Goal: Navigation & Orientation: Find specific page/section

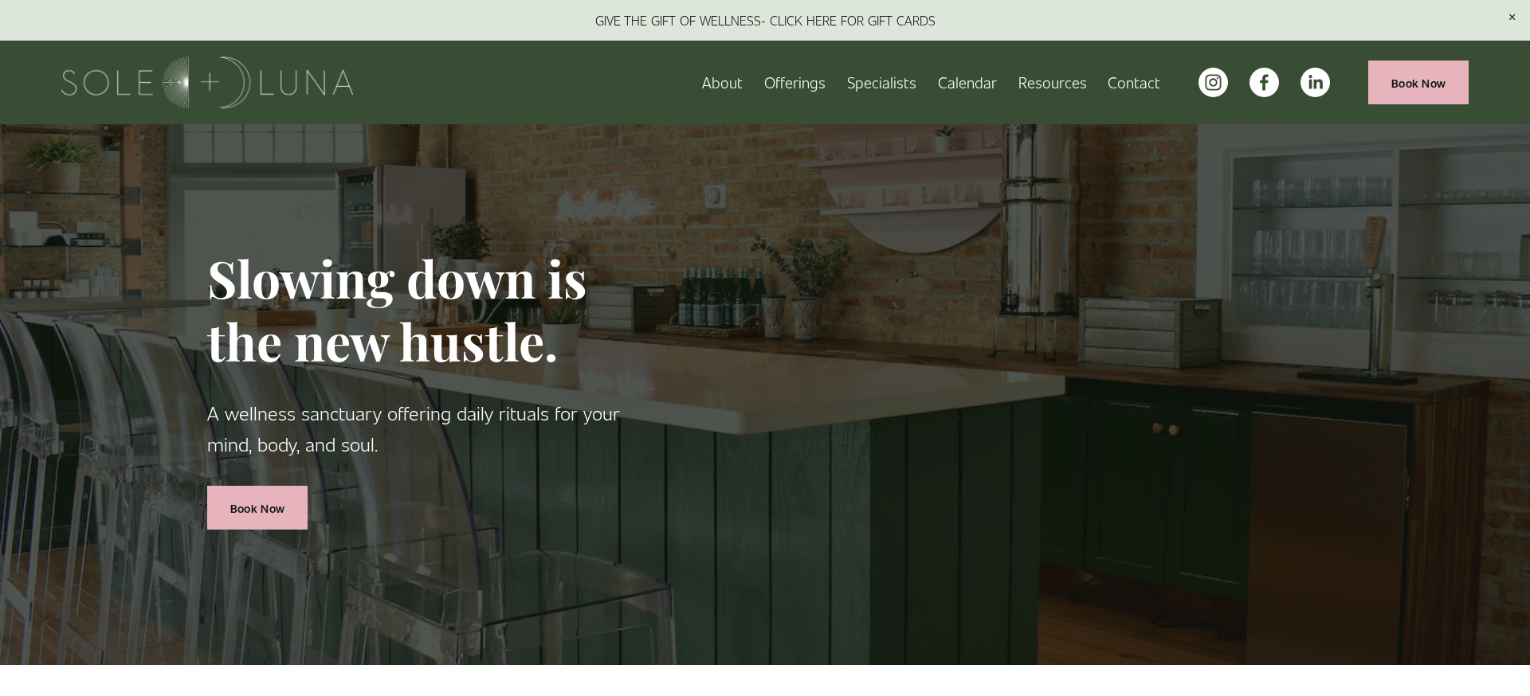
click at [0, 0] on span "Charm School!" at bounding box center [0, 0] width 0 height 0
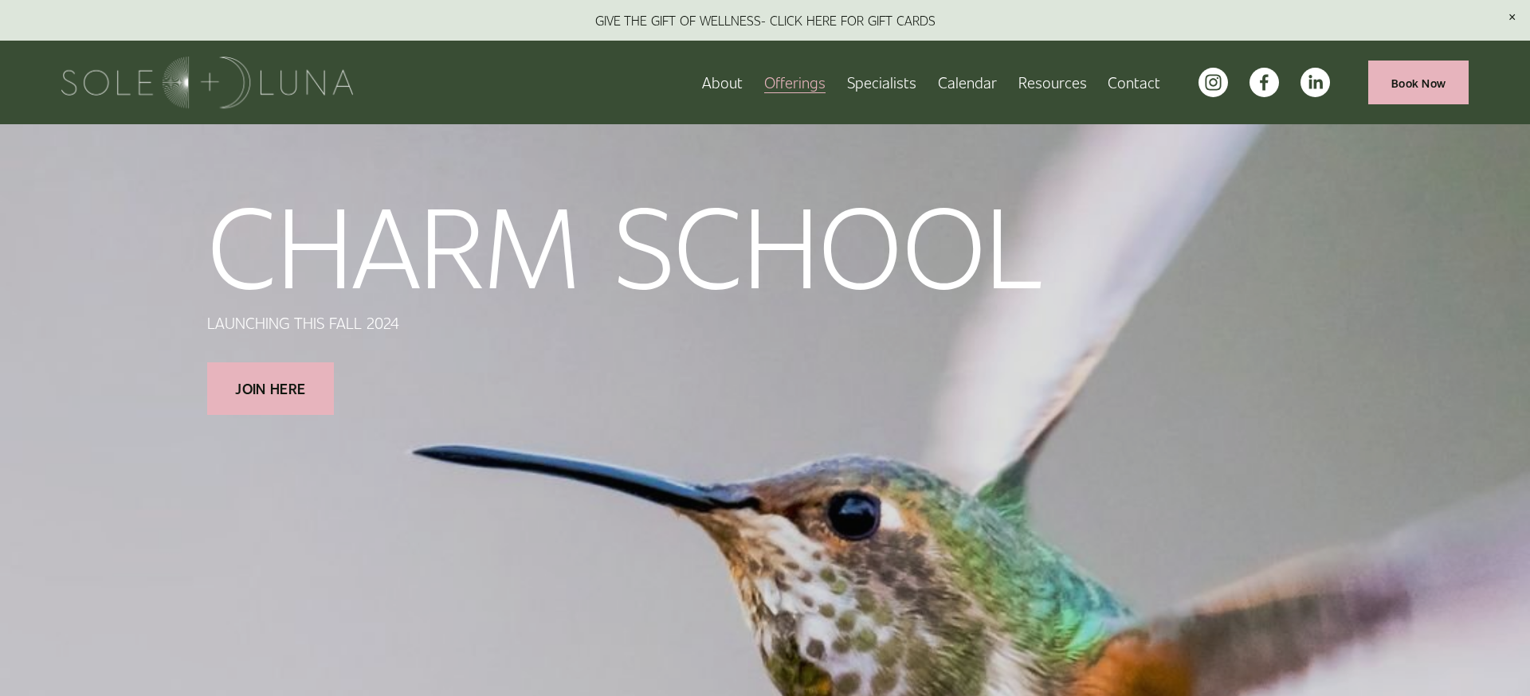
click at [736, 84] on link "About" at bounding box center [722, 83] width 41 height 28
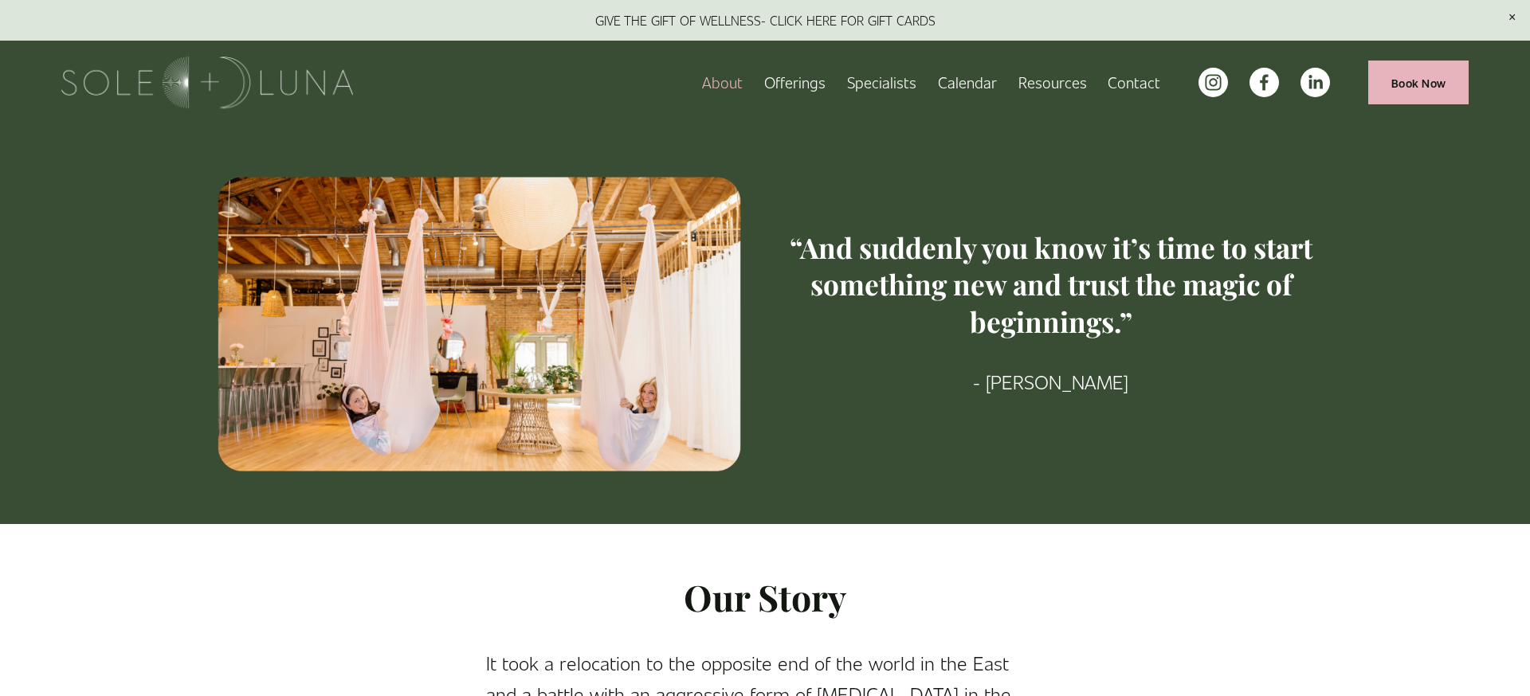
scroll to position [2, 0]
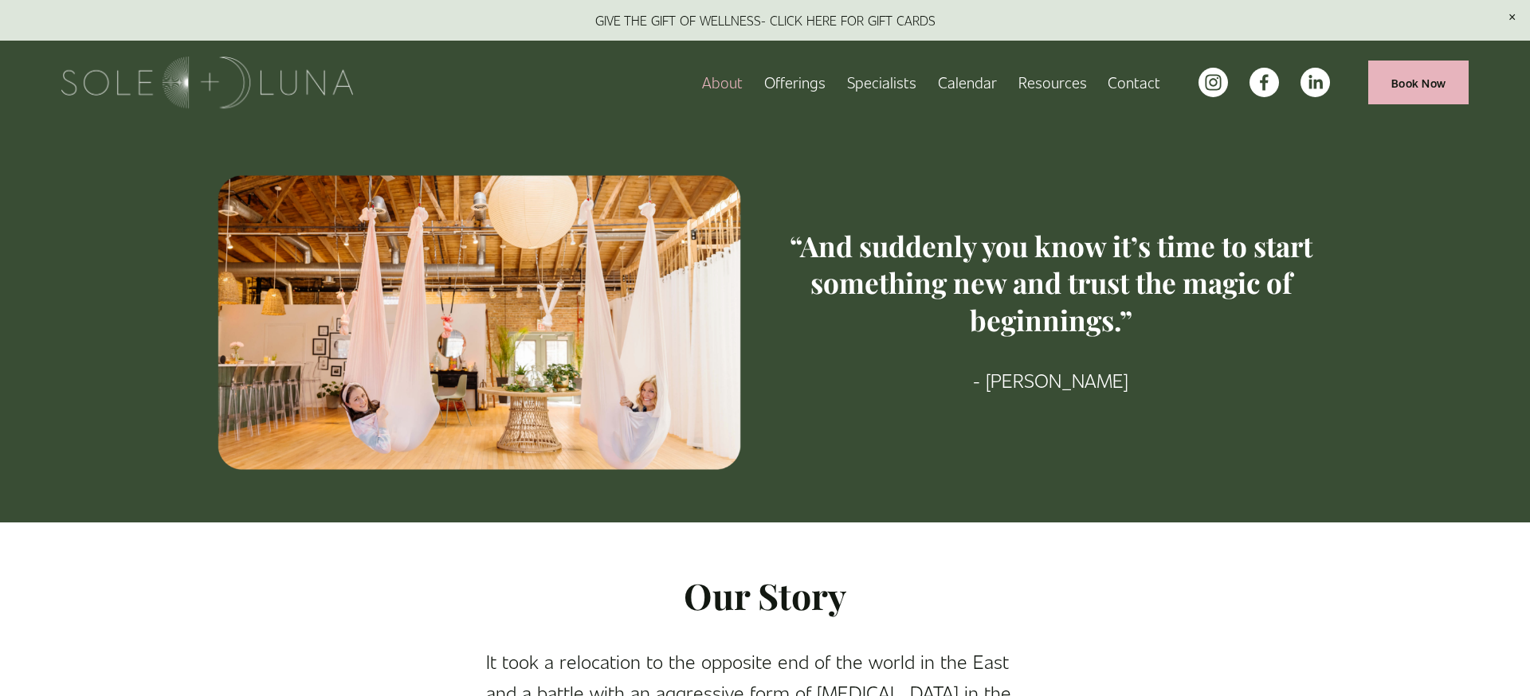
click at [0, 0] on span "Wellness Experiences" at bounding box center [0, 0] width 0 height 0
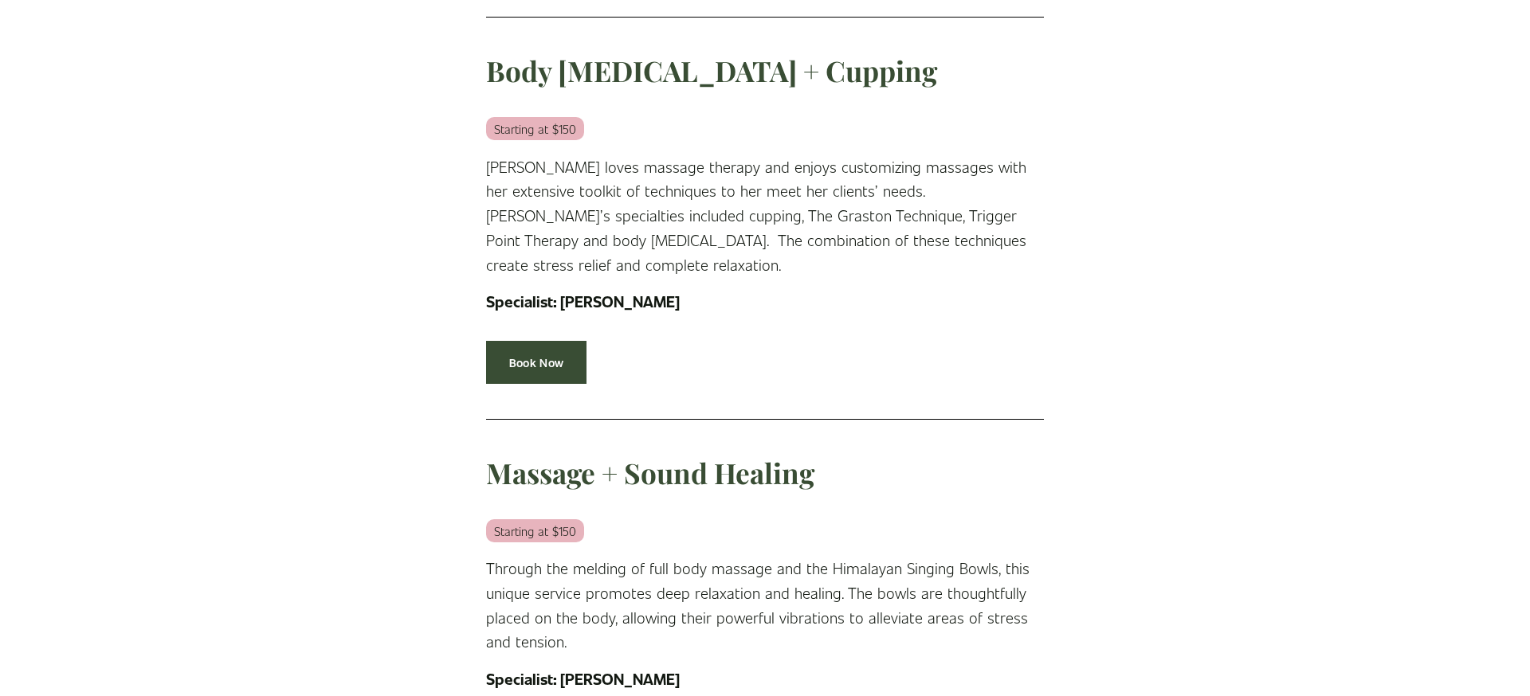
scroll to position [1915, 0]
click at [554, 340] on link "Book Now" at bounding box center [536, 362] width 100 height 44
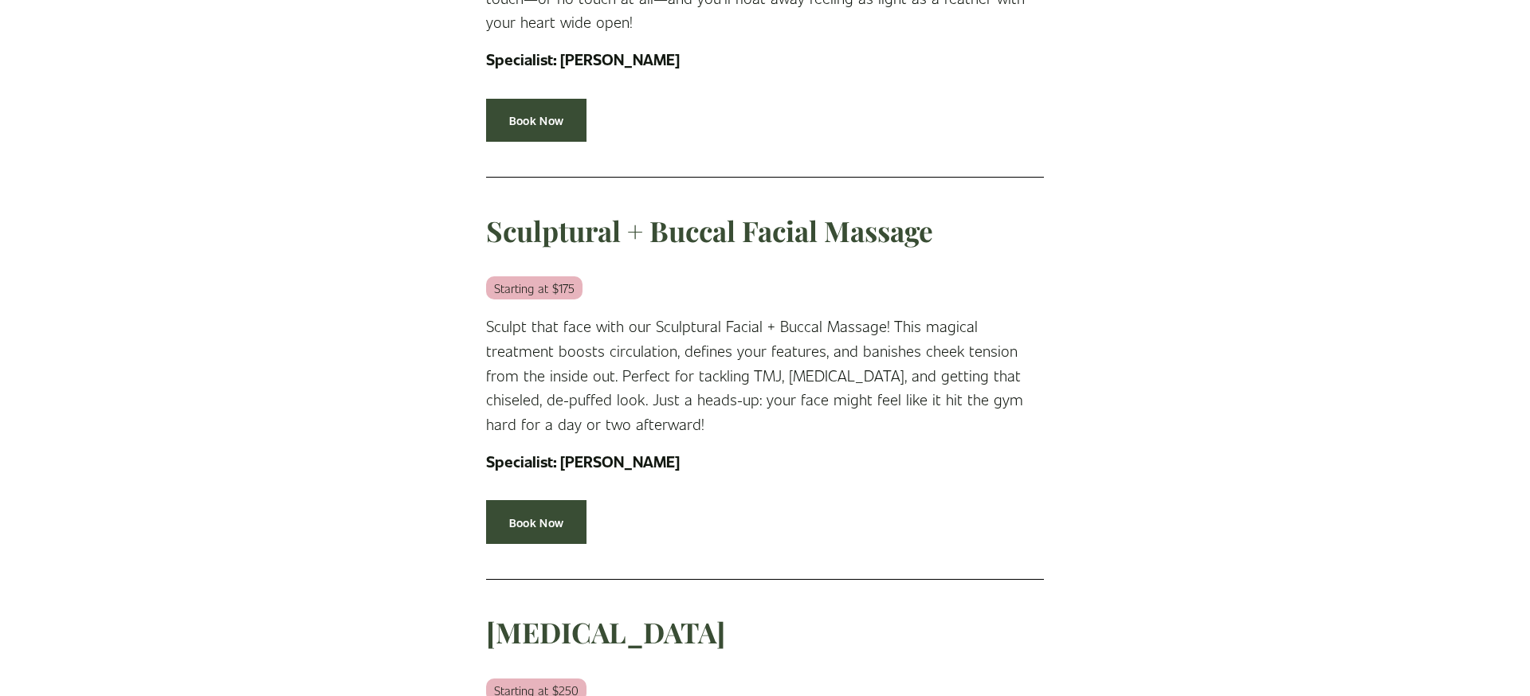
scroll to position [0, 0]
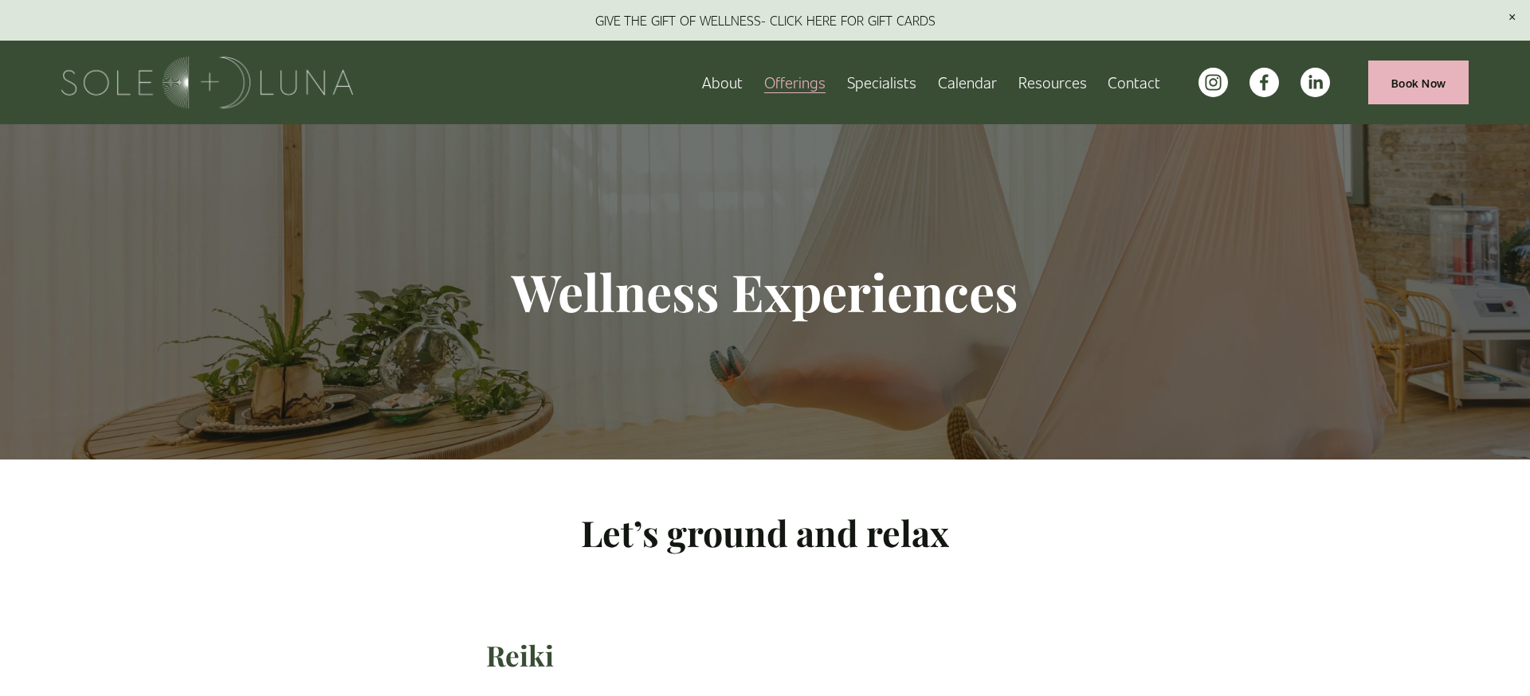
click at [1152, 84] on link "Contact" at bounding box center [1133, 83] width 53 height 28
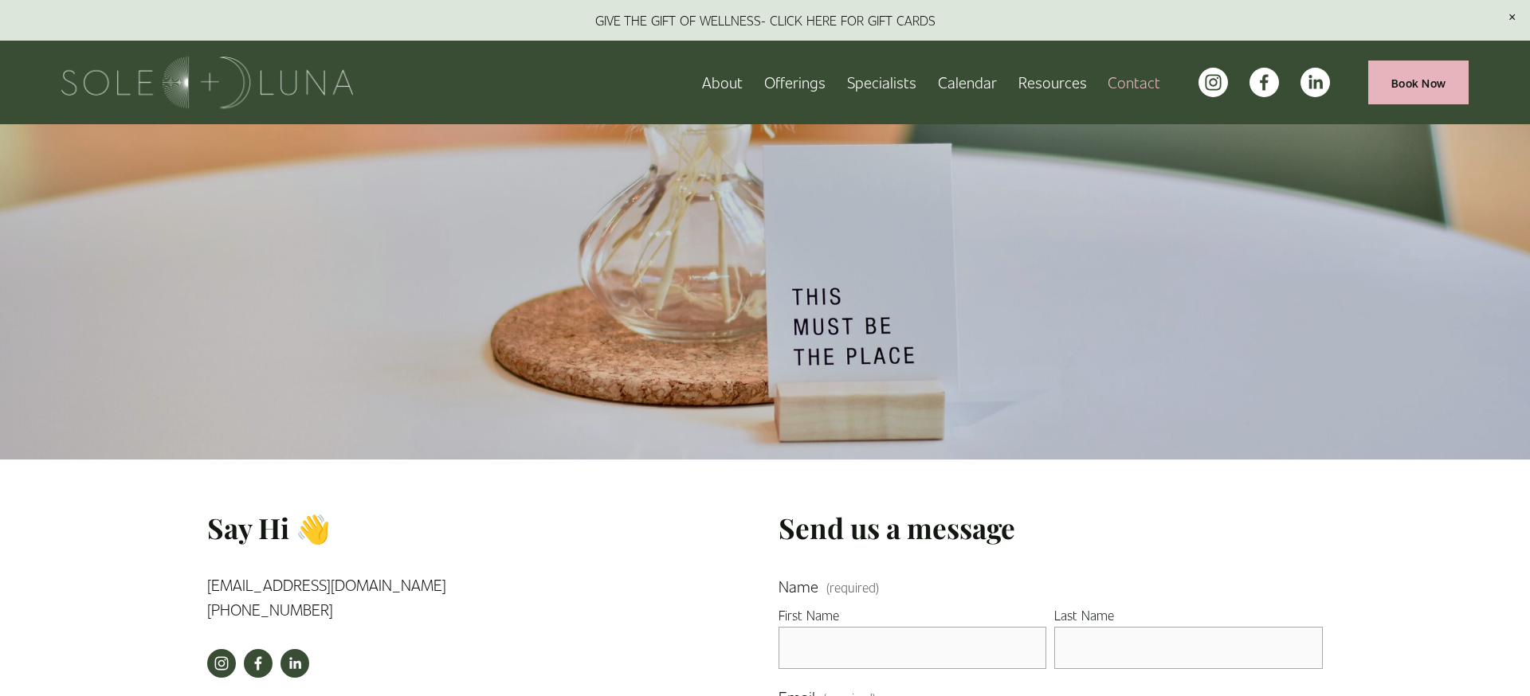
scroll to position [1, 0]
click at [0, 0] on span "Meditations" at bounding box center [0, 0] width 0 height 0
